Goal: Find specific page/section: Find specific page/section

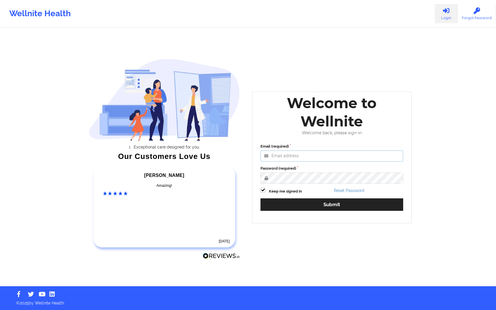
click at [289, 150] on input "Email (required)" at bounding box center [331, 155] width 143 height 11
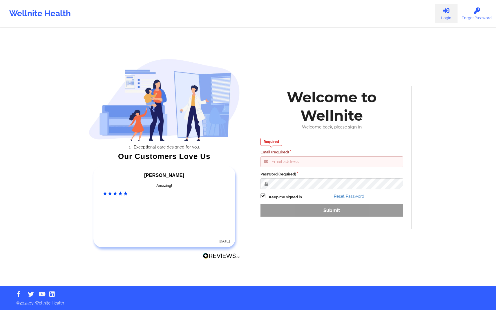
type input "[PERSON_NAME][EMAIL_ADDRESS][DOMAIN_NAME]"
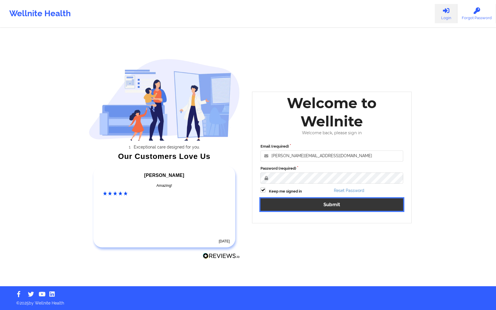
click at [311, 208] on button "Submit" at bounding box center [331, 204] width 143 height 12
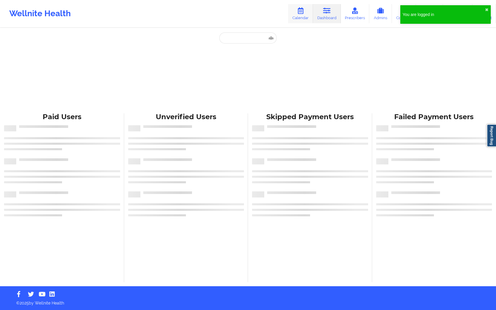
click at [308, 19] on link "Calendar" at bounding box center [300, 13] width 25 height 19
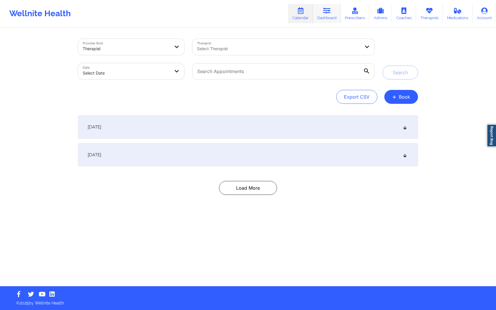
click at [331, 12] on icon at bounding box center [327, 11] width 8 height 6
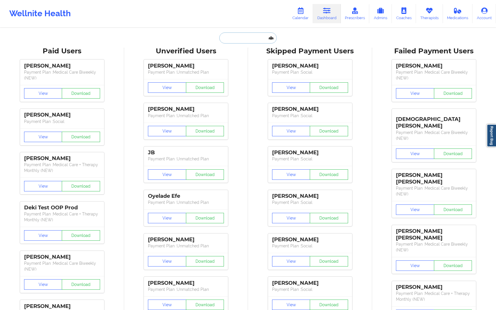
click at [259, 43] on input "text" at bounding box center [247, 37] width 57 height 11
click at [291, 21] on link "Calendar" at bounding box center [300, 13] width 25 height 19
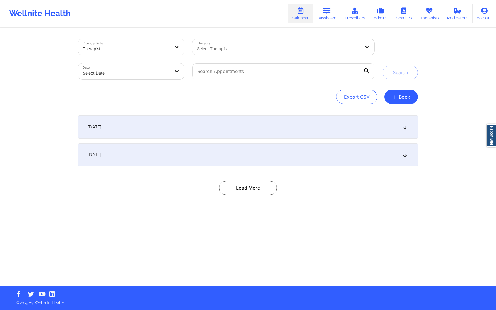
click at [165, 52] on div at bounding box center [126, 48] width 87 height 7
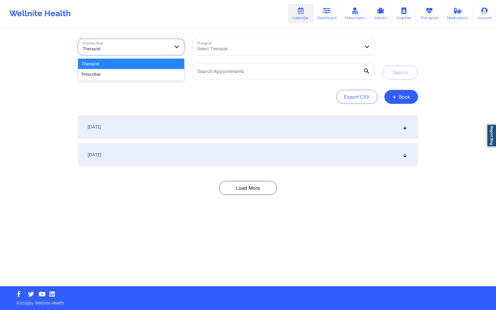
click at [165, 52] on div at bounding box center [126, 48] width 87 height 7
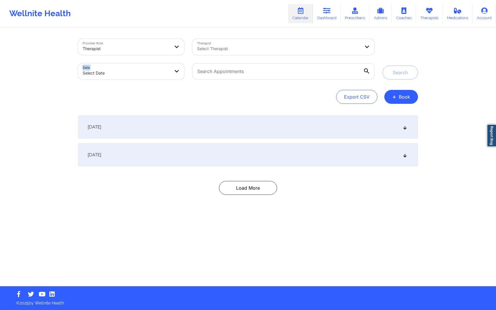
click at [159, 63] on div "Date Select Date" at bounding box center [131, 71] width 114 height 24
click at [159, 70] on body "Wellnite Health Calendar Dashboard Prescribers Admins Coaches Therapists Medica…" at bounding box center [248, 155] width 496 height 310
select select "2025-8"
select select "2025-9"
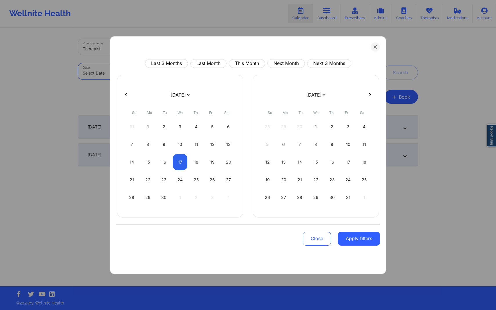
click at [160, 71] on div "Last 3 Months Last Month This Month Next Month Next 3 Months [DATE] [DATE] [DAT…" at bounding box center [248, 155] width 264 height 192
click at [126, 90] on div "[DATE] [DATE] [DATE] [DATE] [DATE] [DATE] [DATE] [DATE] [DATE] [DATE] [DATE] [D…" at bounding box center [180, 146] width 126 height 143
click at [126, 96] on icon at bounding box center [126, 94] width 2 height 4
select select "2025-7"
select select "2025-8"
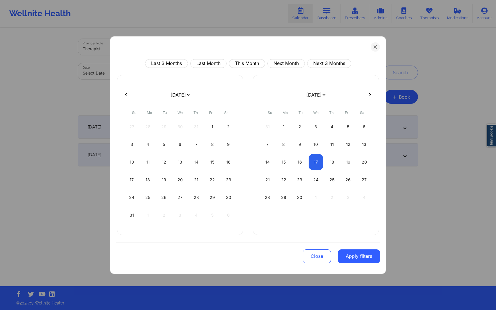
click at [126, 92] on button at bounding box center [126, 94] width 6 height 5
select select "2025-6"
select select "2025-7"
click at [126, 92] on button at bounding box center [126, 94] width 6 height 5
select select "2025-5"
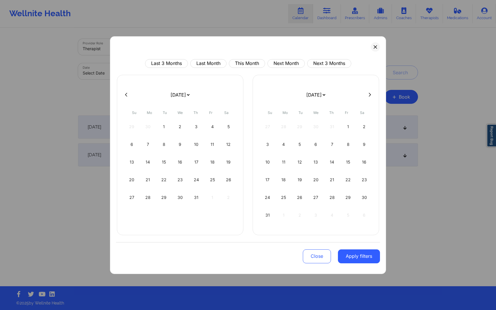
select select "2025-6"
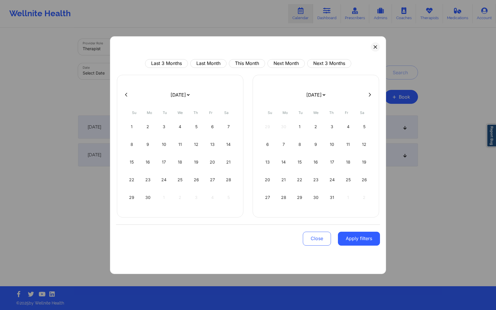
click at [126, 92] on button at bounding box center [126, 94] width 6 height 5
select select "2025-4"
select select "2025-5"
click at [126, 92] on button at bounding box center [126, 94] width 6 height 5
select select "2025-3"
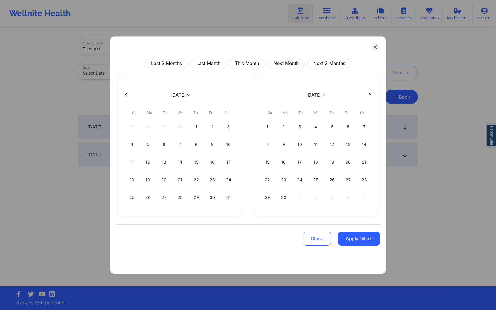
select select "2025-4"
click at [374, 92] on div at bounding box center [248, 94] width 264 height 9
click at [367, 93] on button at bounding box center [370, 94] width 6 height 5
select select "2025-4"
select select "2025-5"
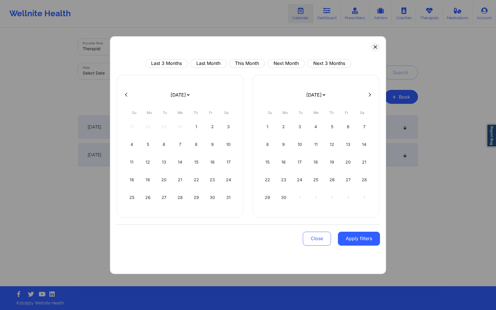
click at [128, 92] on button at bounding box center [126, 94] width 6 height 5
select select "2025-3"
select select "2025-4"
click at [128, 92] on button at bounding box center [126, 94] width 6 height 5
select select "2025-2"
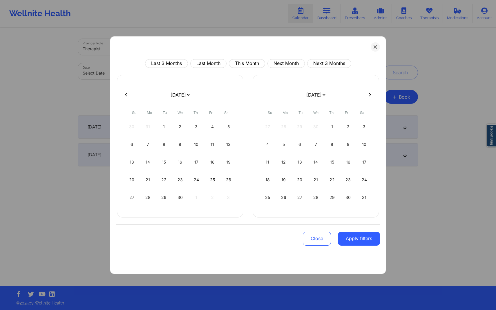
select select "2025-3"
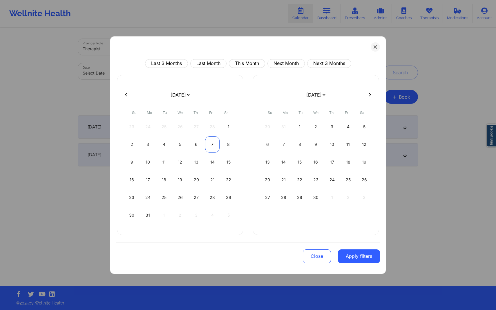
click at [207, 137] on div "7" at bounding box center [212, 144] width 15 height 16
select select "2025-2"
select select "2025-3"
select select "2025-2"
select select "2025-3"
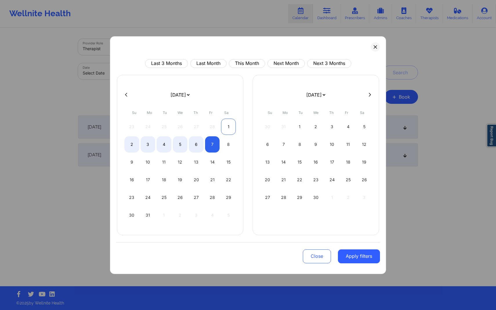
click at [228, 127] on div "1" at bounding box center [228, 127] width 15 height 16
select select "2025-2"
select select "2025-3"
select select "2025-2"
select select "2025-3"
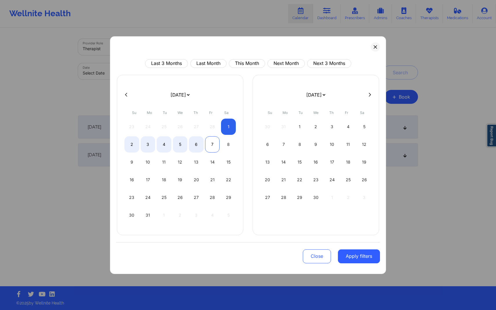
click at [210, 145] on div "7" at bounding box center [212, 144] width 15 height 16
select select "2025-2"
select select "2025-3"
click at [352, 257] on button "Apply filters" at bounding box center [359, 256] width 42 height 14
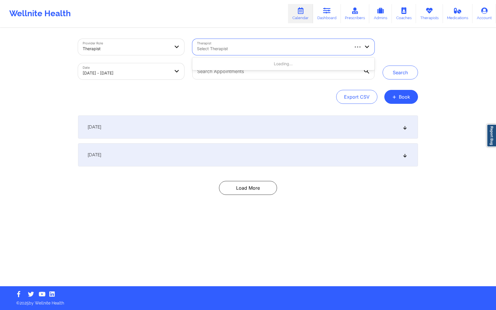
click at [269, 48] on div at bounding box center [273, 48] width 152 height 7
type input "[PERSON_NAME]"
click at [245, 51] on div at bounding box center [278, 48] width 163 height 7
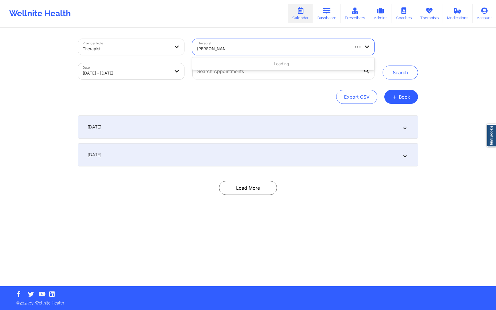
type input "[PERSON_NAME]"
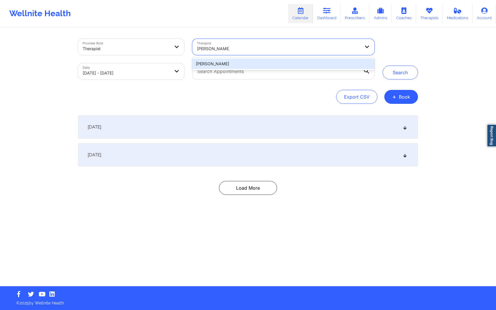
click at [246, 63] on div "[PERSON_NAME]" at bounding box center [283, 64] width 182 height 10
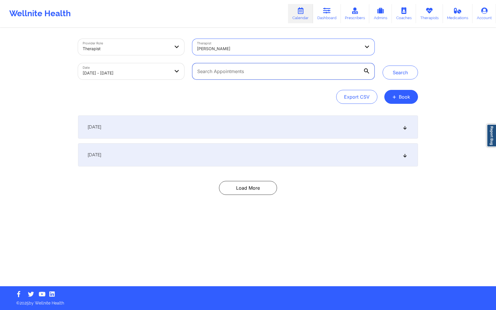
click at [360, 72] on input "text" at bounding box center [283, 71] width 182 height 16
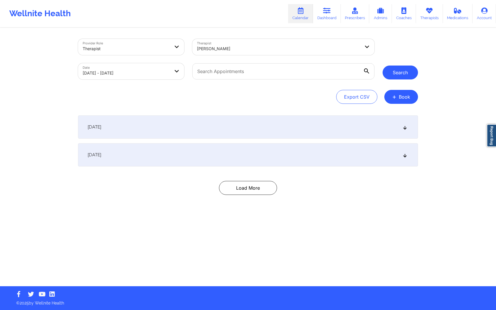
click at [398, 77] on button "Search" at bounding box center [399, 73] width 35 height 14
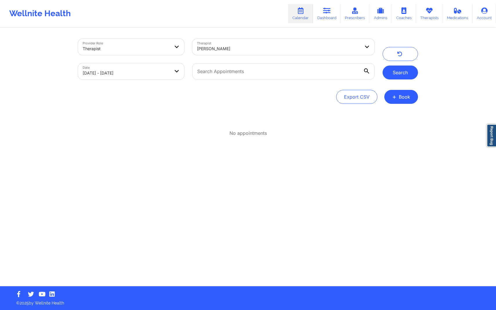
click at [398, 77] on button "Search" at bounding box center [399, 73] width 35 height 14
click at [318, 114] on div "Provider Role Therapist Therapist [PERSON_NAME] Date [DATE] - [DATE] Search Exp…" at bounding box center [248, 157] width 348 height 258
click at [379, 16] on link "Admins" at bounding box center [380, 13] width 23 height 19
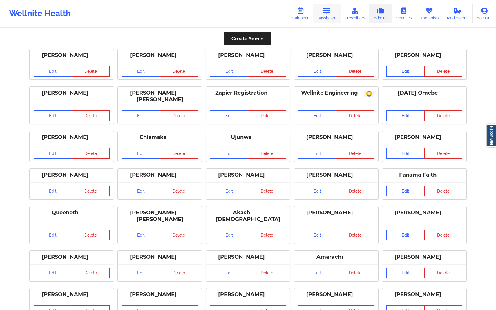
click at [329, 11] on icon at bounding box center [327, 11] width 8 height 6
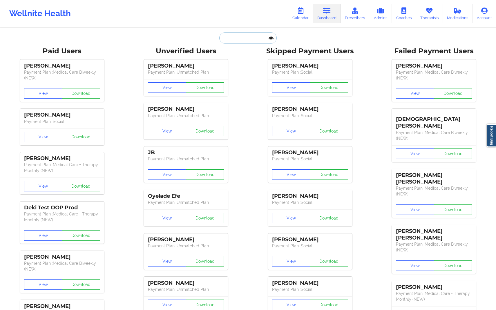
click at [246, 39] on input "text" at bounding box center [247, 37] width 57 height 11
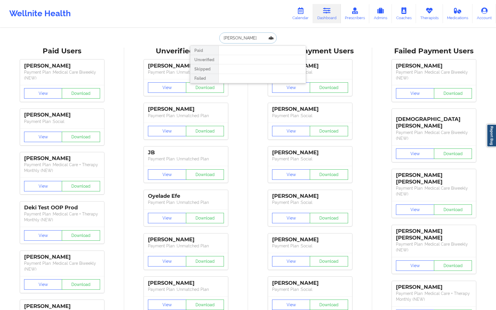
drag, startPoint x: 256, startPoint y: 37, endPoint x: 195, endPoint y: 36, distance: 60.9
click at [195, 36] on div "[PERSON_NAME] Unverified Skipped Failed" at bounding box center [248, 37] width 116 height 11
click at [235, 36] on input "[PERSON_NAME]" at bounding box center [247, 37] width 57 height 11
drag, startPoint x: 263, startPoint y: 37, endPoint x: 157, endPoint y: 37, distance: 105.8
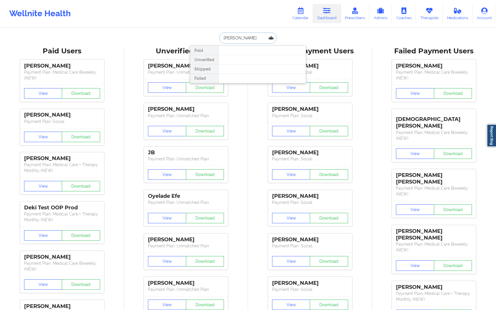
drag, startPoint x: 250, startPoint y: 38, endPoint x: 188, endPoint y: 38, distance: 62.3
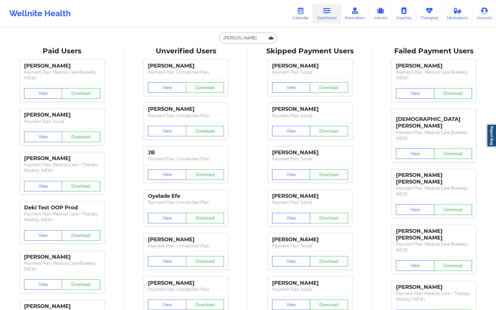
paste input "[PERSON_NAME][EMAIL_ADDRESS][PERSON_NAME][DOMAIN_NAME]"
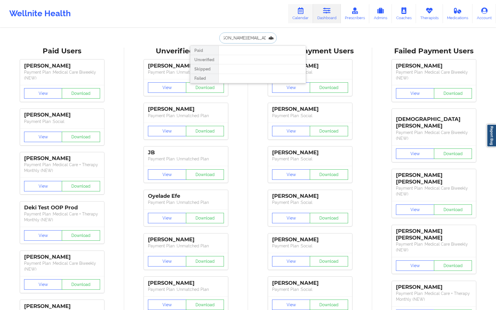
type input "[PERSON_NAME][EMAIL_ADDRESS][PERSON_NAME][DOMAIN_NAME]"
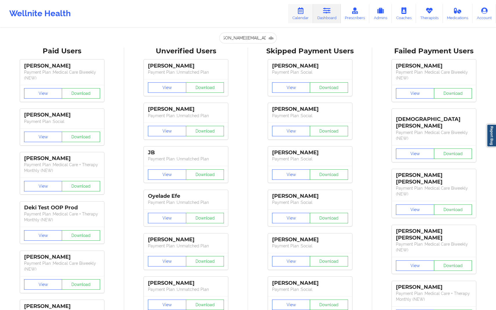
scroll to position [0, 0]
click at [305, 21] on link "Calendar" at bounding box center [300, 13] width 25 height 19
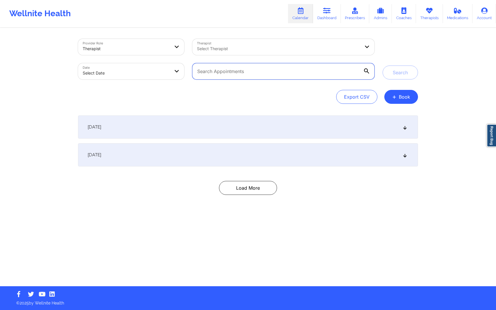
click at [218, 75] on input "text" at bounding box center [283, 71] width 182 height 16
paste input "[PERSON_NAME][EMAIL_ADDRESS][PERSON_NAME][DOMAIN_NAME]"
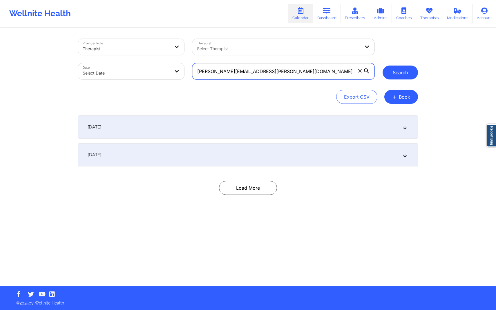
type input "[PERSON_NAME][EMAIL_ADDRESS][PERSON_NAME][DOMAIN_NAME]"
click at [401, 72] on button "Search" at bounding box center [399, 73] width 35 height 14
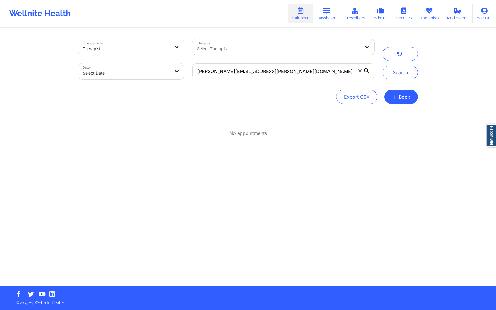
click at [168, 55] on div "Provider Role Therapist" at bounding box center [131, 47] width 114 height 24
click at [256, 48] on div at bounding box center [278, 48] width 163 height 7
type input "[PERSON_NAME]"
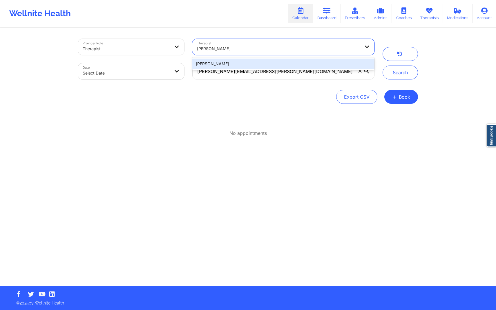
click at [262, 65] on div "[PERSON_NAME]" at bounding box center [283, 64] width 182 height 10
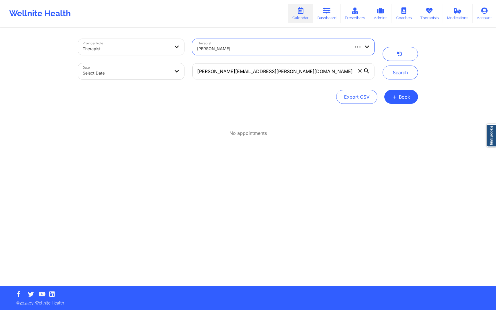
click at [122, 79] on body "Wellnite Health Calendar Dashboard Prescribers Admins Coaches Therapists Medica…" at bounding box center [248, 155] width 496 height 310
select select "2025-8"
select select "2025-9"
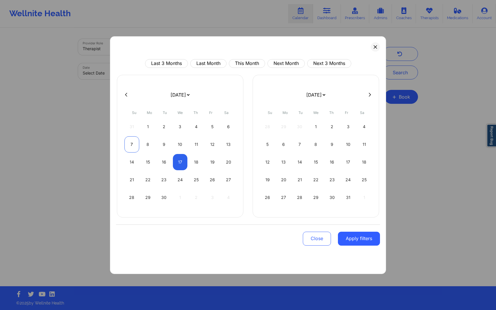
click at [133, 148] on div "7" at bounding box center [131, 144] width 15 height 16
select select "2025-8"
select select "2025-9"
select select "2025-8"
select select "2025-9"
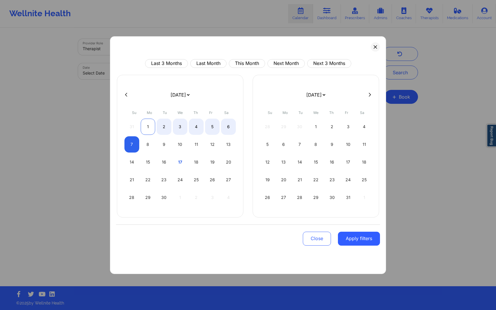
click at [147, 128] on div "1" at bounding box center [148, 127] width 15 height 16
select select "2025-8"
select select "2025-9"
select select "2025-8"
select select "2025-9"
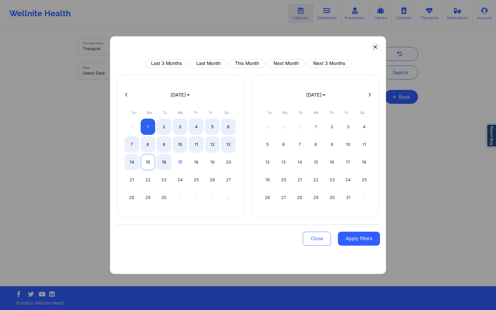
select select "2025-8"
select select "2025-9"
click at [148, 162] on div "15" at bounding box center [148, 162] width 15 height 16
select select "2025-8"
select select "2025-9"
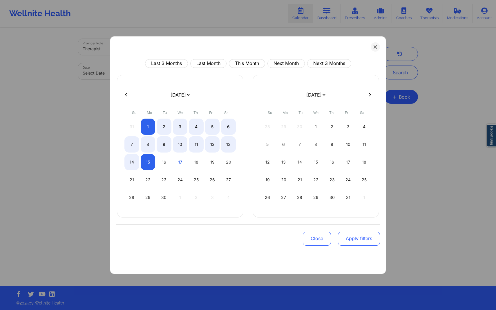
click at [358, 236] on button "Apply filters" at bounding box center [359, 239] width 42 height 14
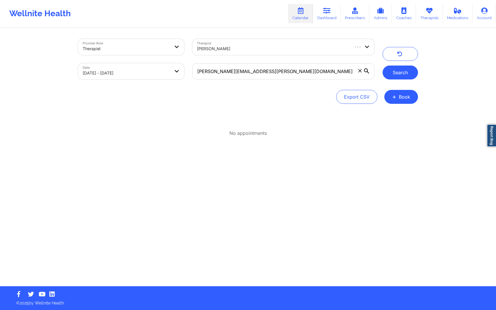
click at [397, 75] on button "Search" at bounding box center [399, 73] width 35 height 14
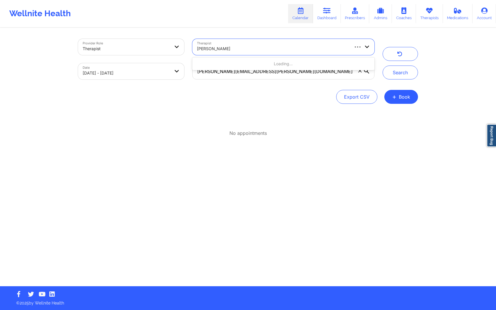
click at [265, 52] on div at bounding box center [273, 48] width 152 height 7
type input "[PERSON_NAME]"
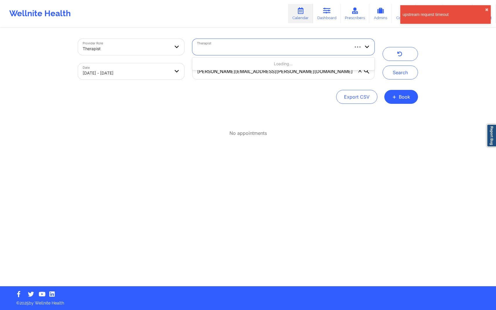
click at [265, 53] on div at bounding box center [270, 47] width 157 height 16
click at [357, 71] on span at bounding box center [360, 71] width 6 height 6
click at [357, 71] on input "[PERSON_NAME][EMAIL_ADDRESS][PERSON_NAME][DOMAIN_NAME]" at bounding box center [283, 71] width 182 height 16
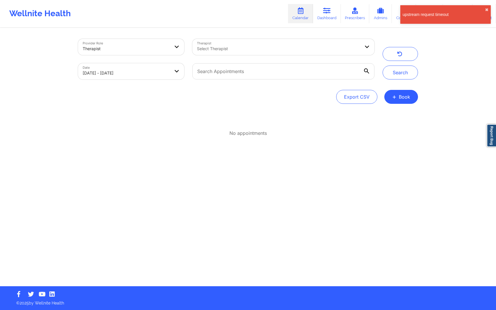
click at [342, 42] on div "Select Therapist" at bounding box center [276, 47] width 168 height 16
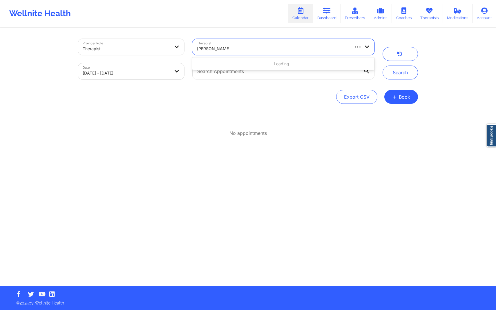
type input "[PERSON_NAME]"
click at [172, 72] on body "Wellnite Health Calendar Dashboard Prescribers Admins Coaches Therapists Medica…" at bounding box center [248, 155] width 496 height 310
select select "2025-8"
select select "2025-9"
click at [208, 47] on div at bounding box center [273, 48] width 152 height 7
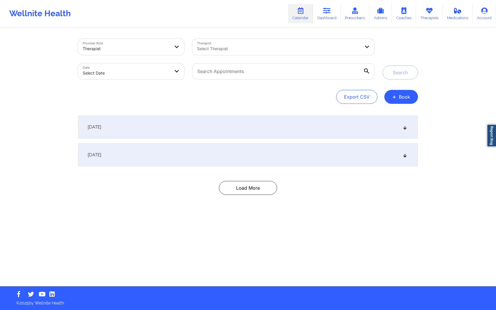
click at [273, 57] on div "Therapist Select Therapist" at bounding box center [283, 47] width 190 height 24
click at [265, 45] on div "Select Therapist" at bounding box center [276, 47] width 168 height 16
type input "[PERSON_NAME]"
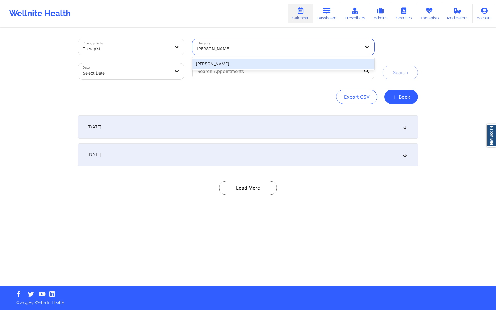
click at [359, 63] on div "[PERSON_NAME]" at bounding box center [283, 64] width 182 height 10
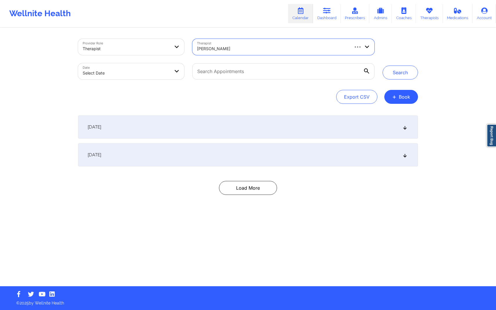
click at [153, 72] on body "Wellnite Health Calendar Dashboard Prescribers Admins Coaches Therapists Medica…" at bounding box center [248, 155] width 496 height 310
select select "2025-8"
select select "2025-9"
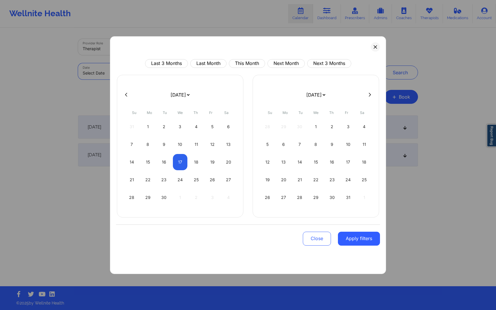
click at [114, 93] on div "Last 3 Months Last Month This Month Next Month Next 3 Months [DATE] [DATE] [DAT…" at bounding box center [248, 155] width 276 height 238
click at [120, 94] on div at bounding box center [248, 94] width 264 height 9
click at [128, 94] on button at bounding box center [126, 94] width 6 height 5
select select "2025-7"
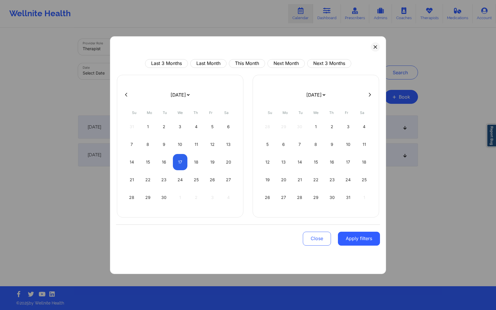
select select "2025-8"
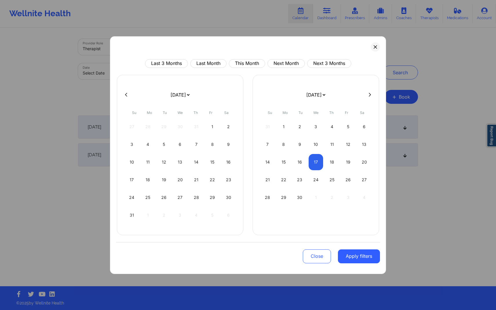
click at [128, 94] on button at bounding box center [126, 94] width 6 height 5
select select "2025-5"
select select "2025-6"
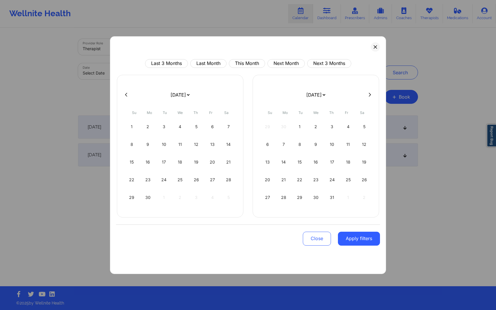
click at [128, 94] on button at bounding box center [126, 94] width 6 height 5
select select "2025-4"
select select "2025-5"
click at [128, 94] on button at bounding box center [126, 94] width 6 height 5
select select "2025-3"
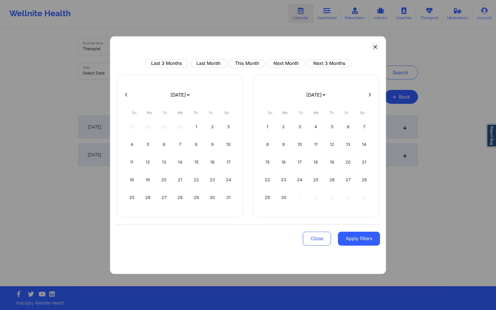
select select "2025-4"
click at [128, 94] on button at bounding box center [126, 94] width 6 height 5
select select "2025-2"
select select "2025-3"
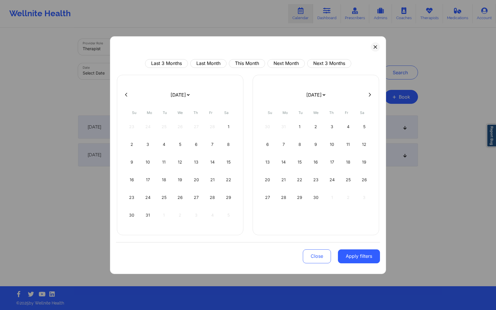
click at [128, 94] on button at bounding box center [126, 94] width 6 height 5
select select "2025-1"
select select "2025-2"
click at [371, 97] on button at bounding box center [370, 94] width 6 height 5
select select "2025-2"
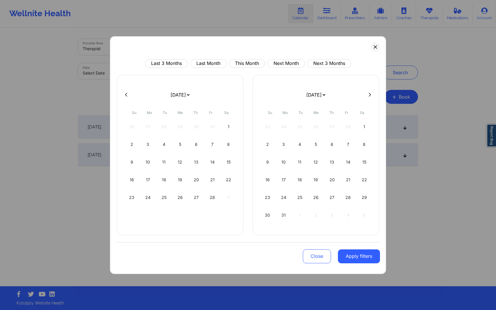
select select "2025-3"
click at [229, 127] on div "1" at bounding box center [228, 127] width 15 height 16
select select "2025-2"
select select "2025-3"
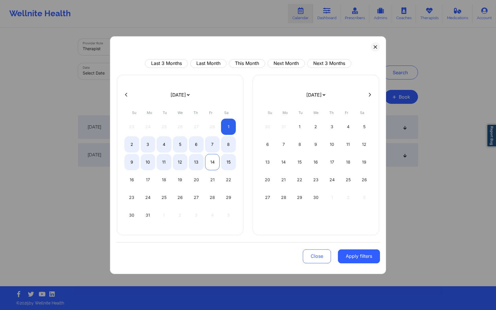
select select "2025-2"
select select "2025-3"
click at [212, 159] on div "14" at bounding box center [212, 162] width 15 height 16
select select "2025-2"
select select "2025-3"
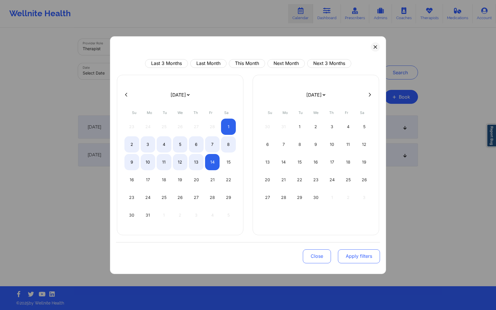
click at [355, 255] on button "Apply filters" at bounding box center [359, 256] width 42 height 14
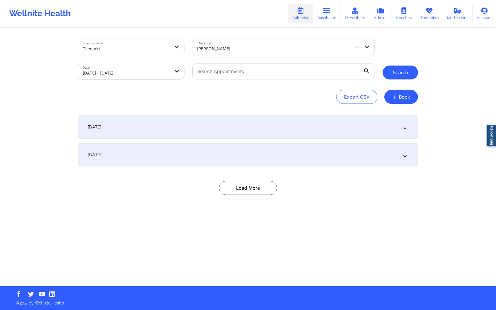
click at [402, 75] on button "Search" at bounding box center [399, 73] width 35 height 14
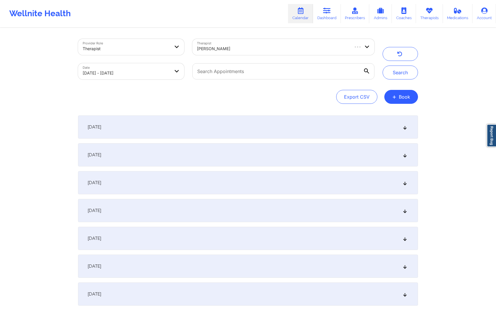
click at [242, 186] on div "March 5, 2025" at bounding box center [248, 182] width 340 height 23
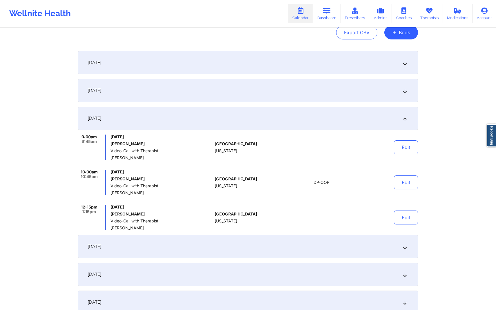
scroll to position [90, 0]
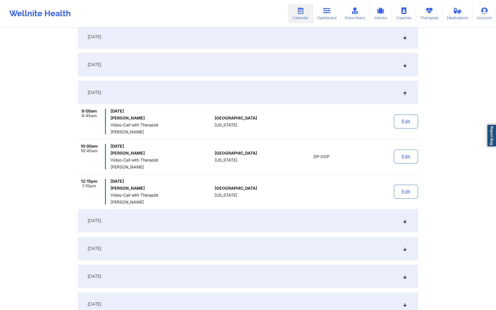
click at [238, 249] on div "March 7, 2025" at bounding box center [248, 248] width 340 height 23
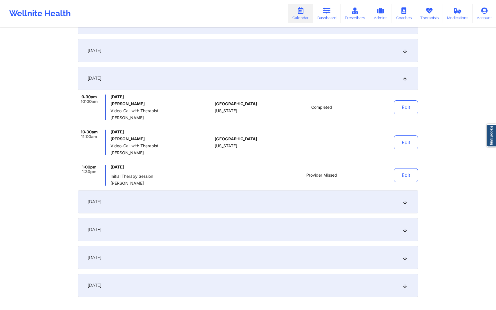
scroll to position [161, 0]
